Goal: Information Seeking & Learning: Check status

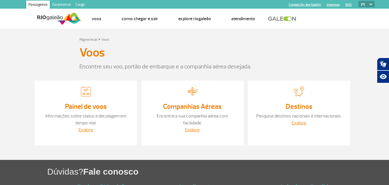
click at [87, 115] on link "Informações sobre status e decolagem em tempo real." at bounding box center [85, 119] width 81 height 13
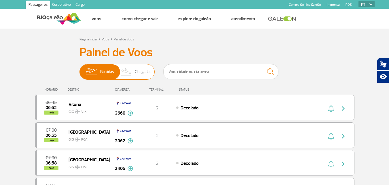
click at [135, 74] on span "Chegadas" at bounding box center [143, 71] width 17 height 15
click at [80, 69] on input "Partidas Chegadas" at bounding box center [80, 69] width 0 height 0
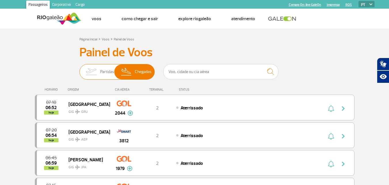
click at [129, 70] on img at bounding box center [126, 71] width 17 height 15
click at [80, 69] on input "Partidas Chegadas" at bounding box center [80, 69] width 0 height 0
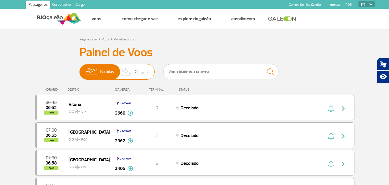
click at [133, 68] on img at bounding box center [126, 71] width 17 height 15
click at [80, 69] on input "Partidas Chegadas" at bounding box center [80, 69] width 0 height 0
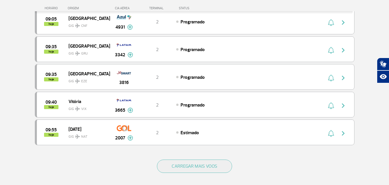
scroll to position [548, 0]
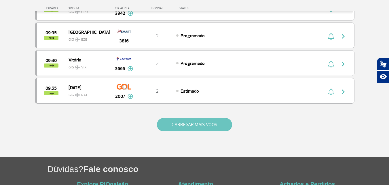
click at [190, 125] on button "CARREGAR MAIS VOOS" at bounding box center [194, 124] width 75 height 13
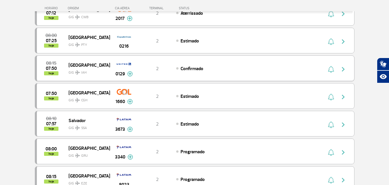
scroll to position [173, 0]
